Goal: Task Accomplishment & Management: Manage account settings

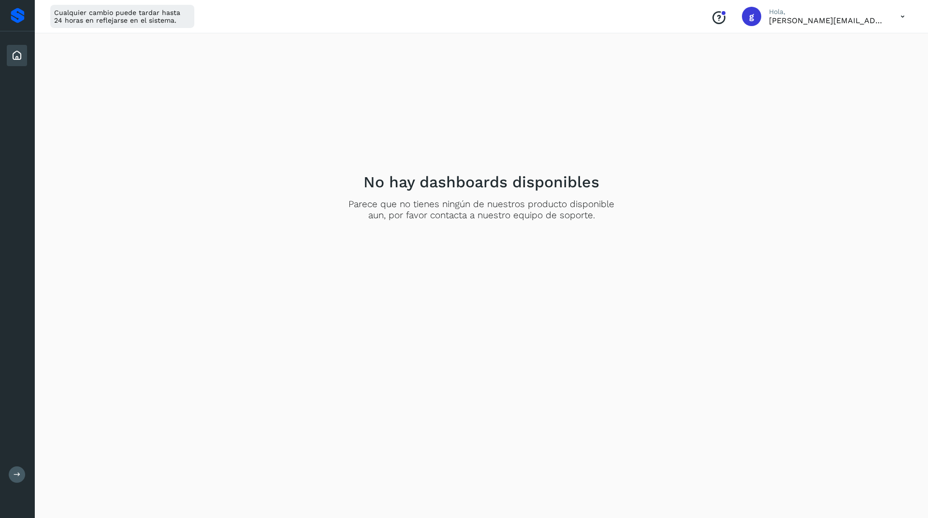
click at [18, 56] on icon at bounding box center [17, 56] width 12 height 12
click at [789, 17] on p "[PERSON_NAME][EMAIL_ADDRESS][DOMAIN_NAME]" at bounding box center [827, 20] width 116 height 9
click at [906, 17] on icon at bounding box center [902, 17] width 20 height 20
click at [842, 39] on div "Documentación" at bounding box center [854, 43] width 115 height 18
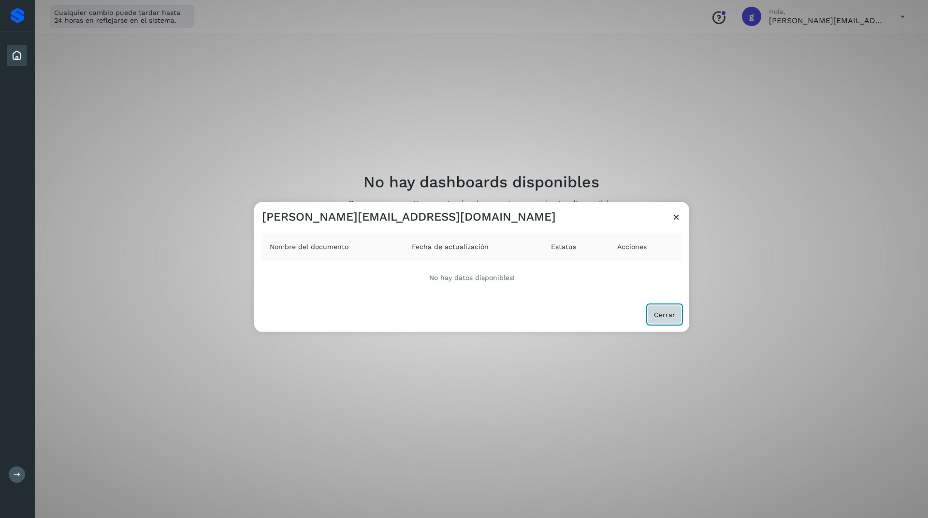
click at [668, 312] on span "Cerrar" at bounding box center [664, 314] width 21 height 7
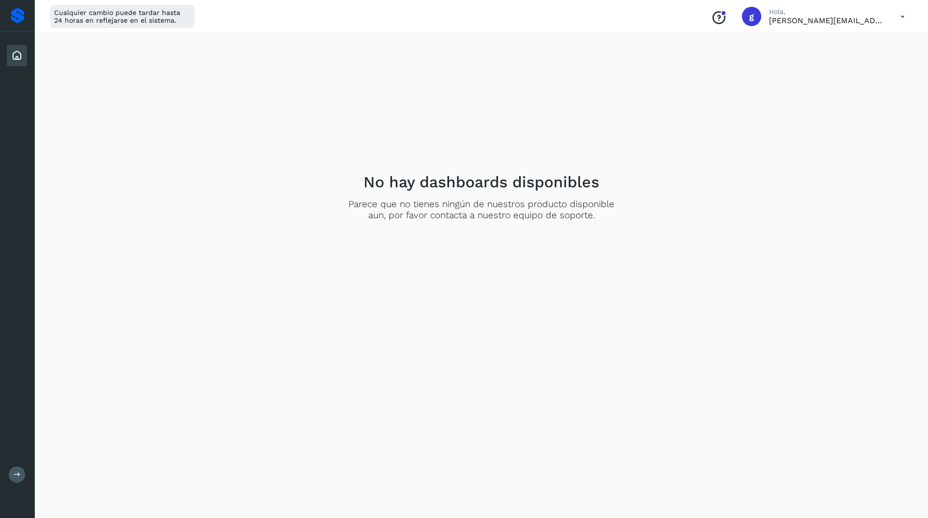
click at [15, 12] on div at bounding box center [18, 15] width 14 height 15
click at [15, 56] on icon at bounding box center [17, 56] width 12 height 12
click at [164, 19] on div "Cualquier cambio puede tardar hasta 24 horas en reflejarse en el sistema." at bounding box center [122, 16] width 144 height 23
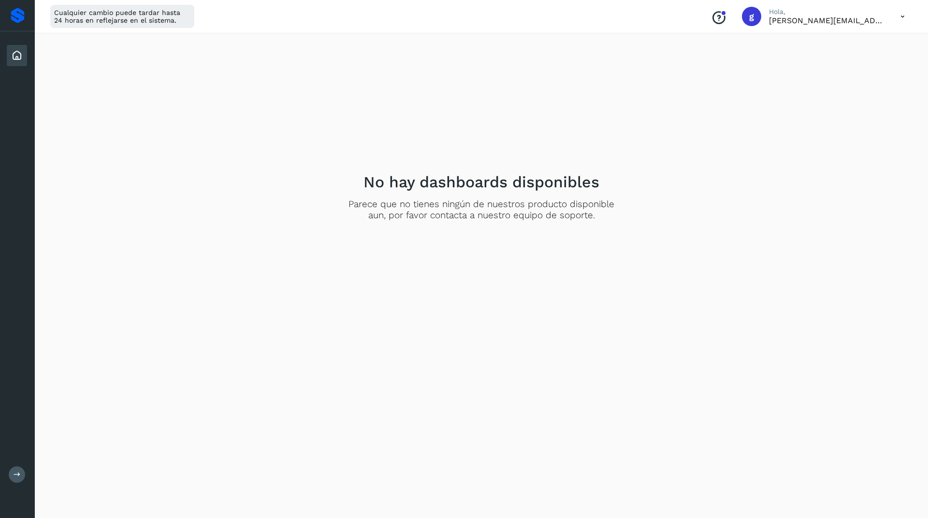
click at [17, 15] on div at bounding box center [18, 15] width 14 height 15
click at [718, 14] on icon "Conoce nuestros beneficios" at bounding box center [718, 17] width 15 height 15
click at [750, 16] on span "g" at bounding box center [751, 16] width 5 height 0
click at [902, 13] on icon at bounding box center [902, 17] width 20 height 20
click at [831, 60] on div "Cerrar sesión" at bounding box center [854, 62] width 115 height 18
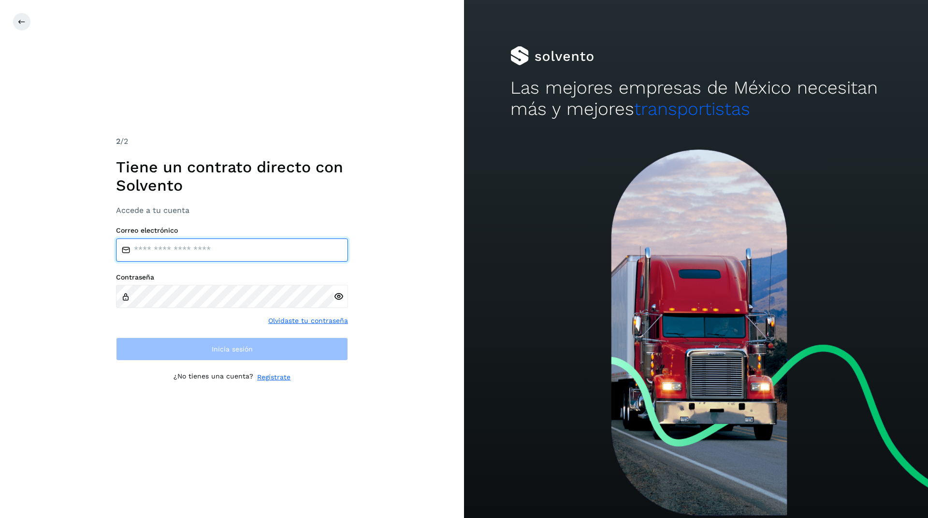
type input "**********"
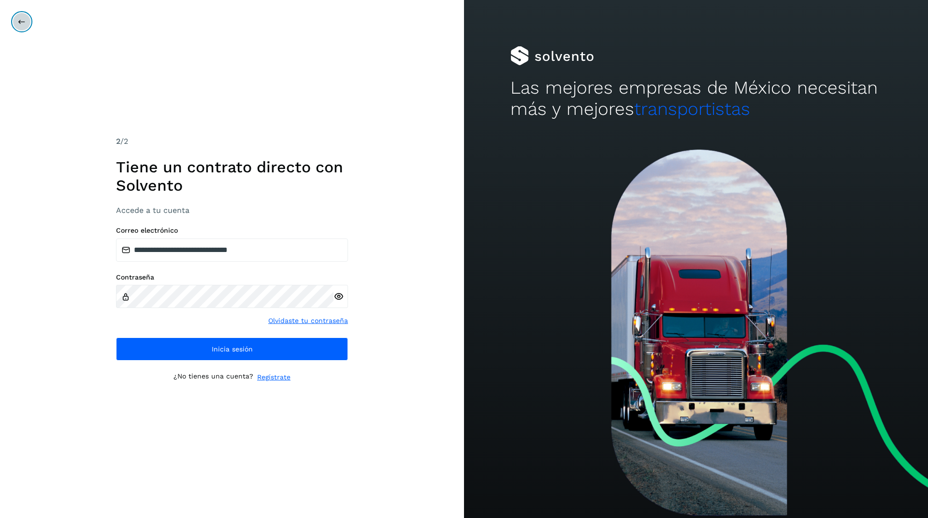
click at [27, 16] on button at bounding box center [22, 22] width 18 height 18
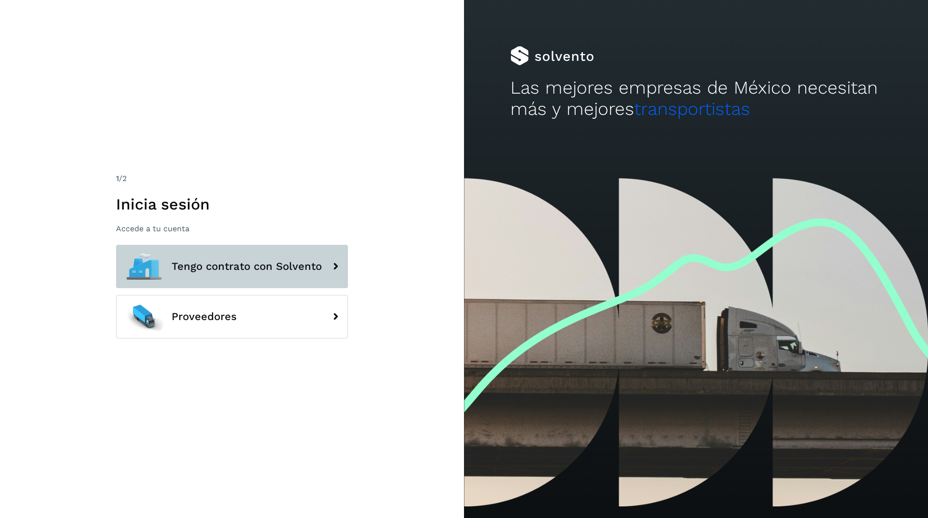
click at [291, 262] on span "Tengo contrato con Solvento" at bounding box center [247, 267] width 150 height 12
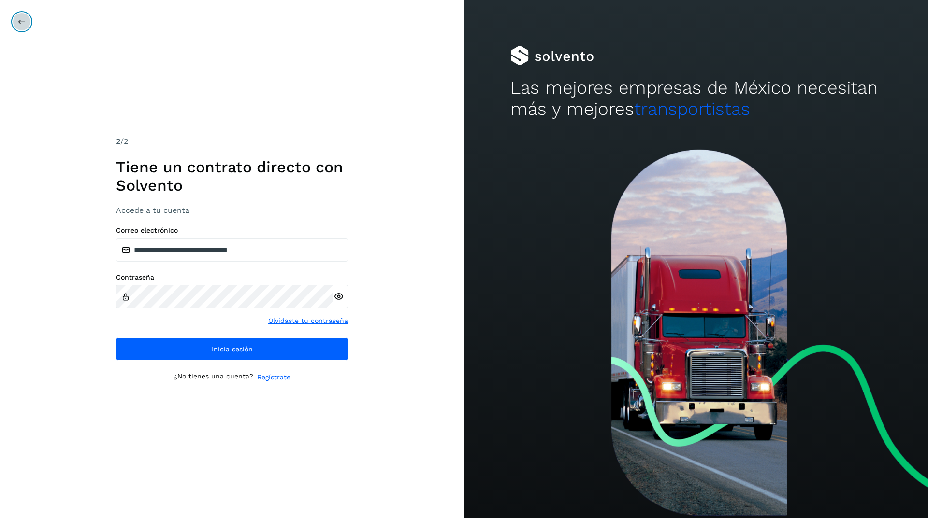
click at [23, 19] on icon at bounding box center [22, 22] width 8 height 8
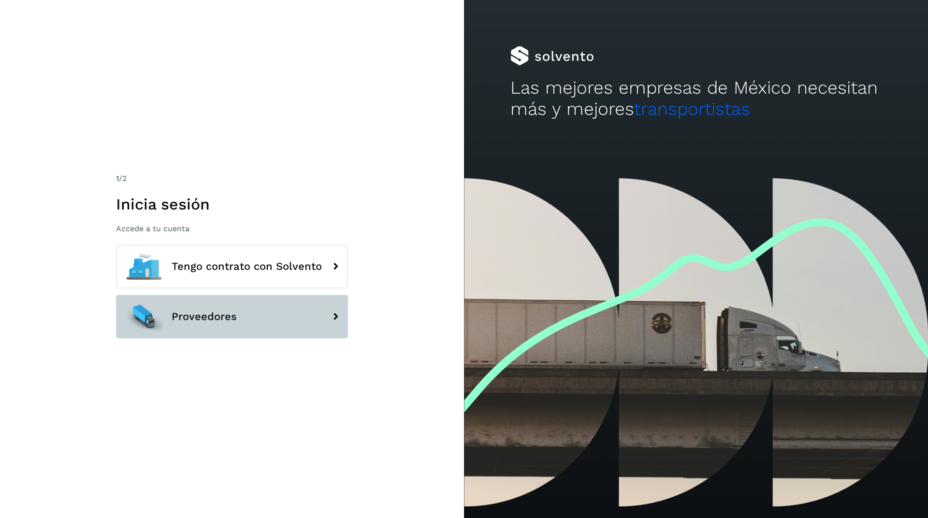
click at [212, 320] on span "Proveedores" at bounding box center [204, 317] width 65 height 12
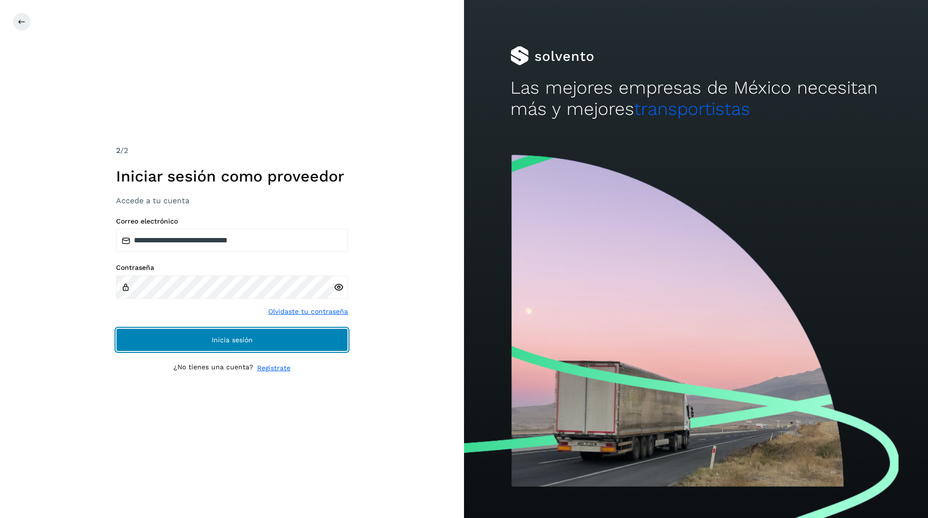
click at [243, 337] on span "Inicia sesión" at bounding box center [232, 340] width 41 height 7
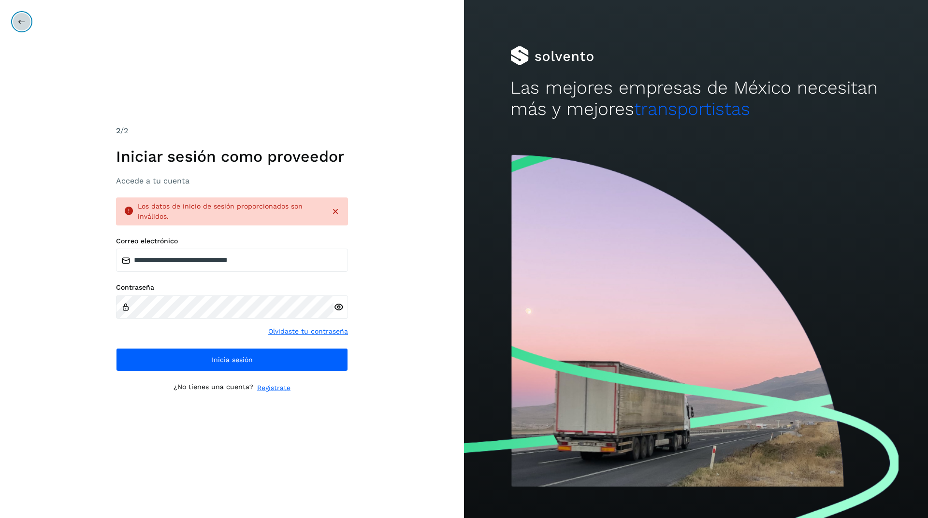
click at [22, 21] on icon at bounding box center [22, 22] width 8 height 8
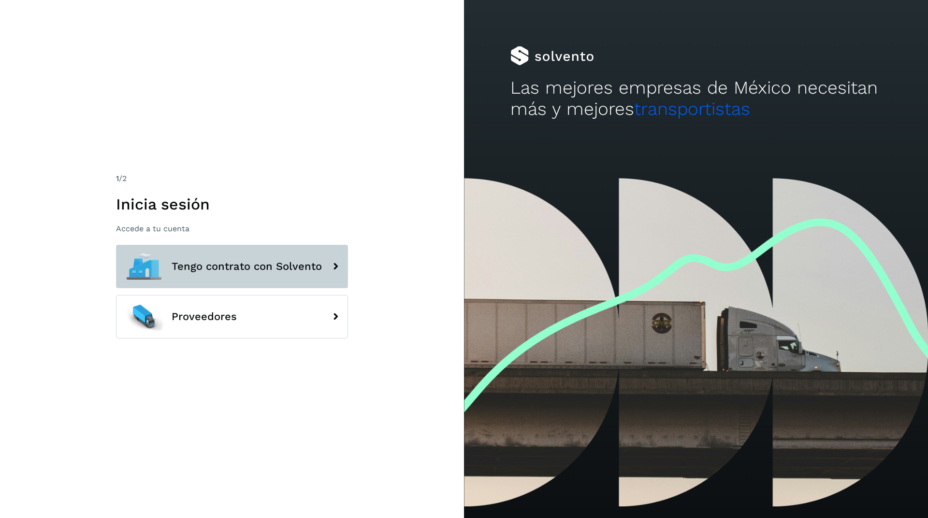
click at [280, 261] on span "Tengo contrato con Solvento" at bounding box center [247, 267] width 150 height 12
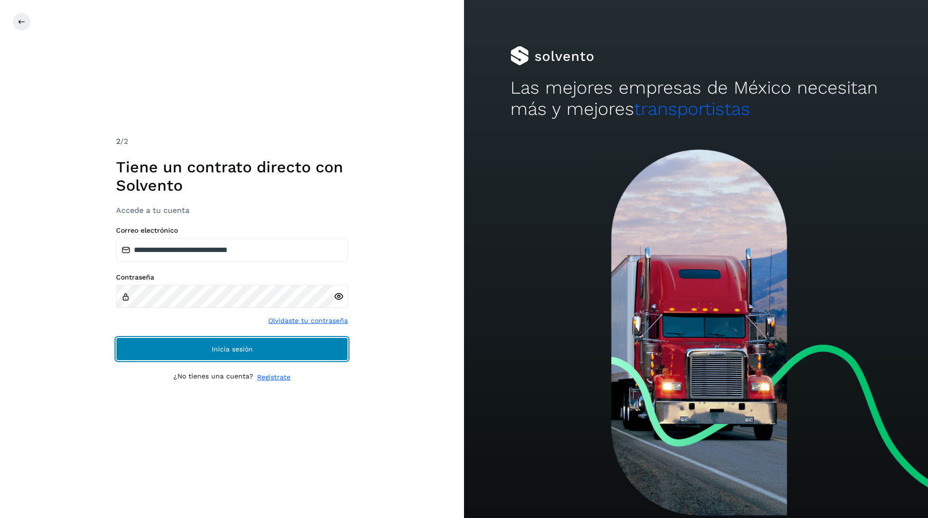
click at [246, 349] on span "Inicia sesión" at bounding box center [232, 349] width 41 height 7
